Goal: Check status: Check status

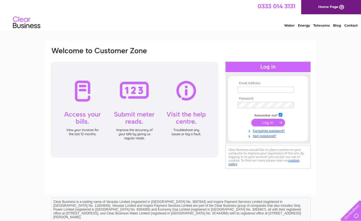
click at [249, 88] on input "text" at bounding box center [265, 90] width 56 height 6
type input "psbfd2@aol.com"
click at [251, 119] on input "submit" at bounding box center [268, 123] width 34 height 8
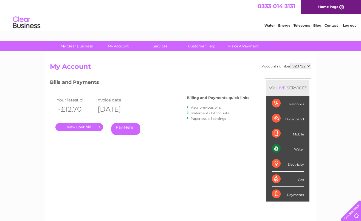
click at [207, 108] on link "View previous bills" at bounding box center [205, 107] width 30 height 4
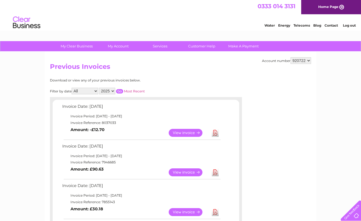
drag, startPoint x: 349, startPoint y: 25, endPoint x: 312, endPoint y: 26, distance: 36.2
click at [349, 25] on link "Log out" at bounding box center [349, 25] width 13 height 4
